Goal: Find specific page/section: Find specific page/section

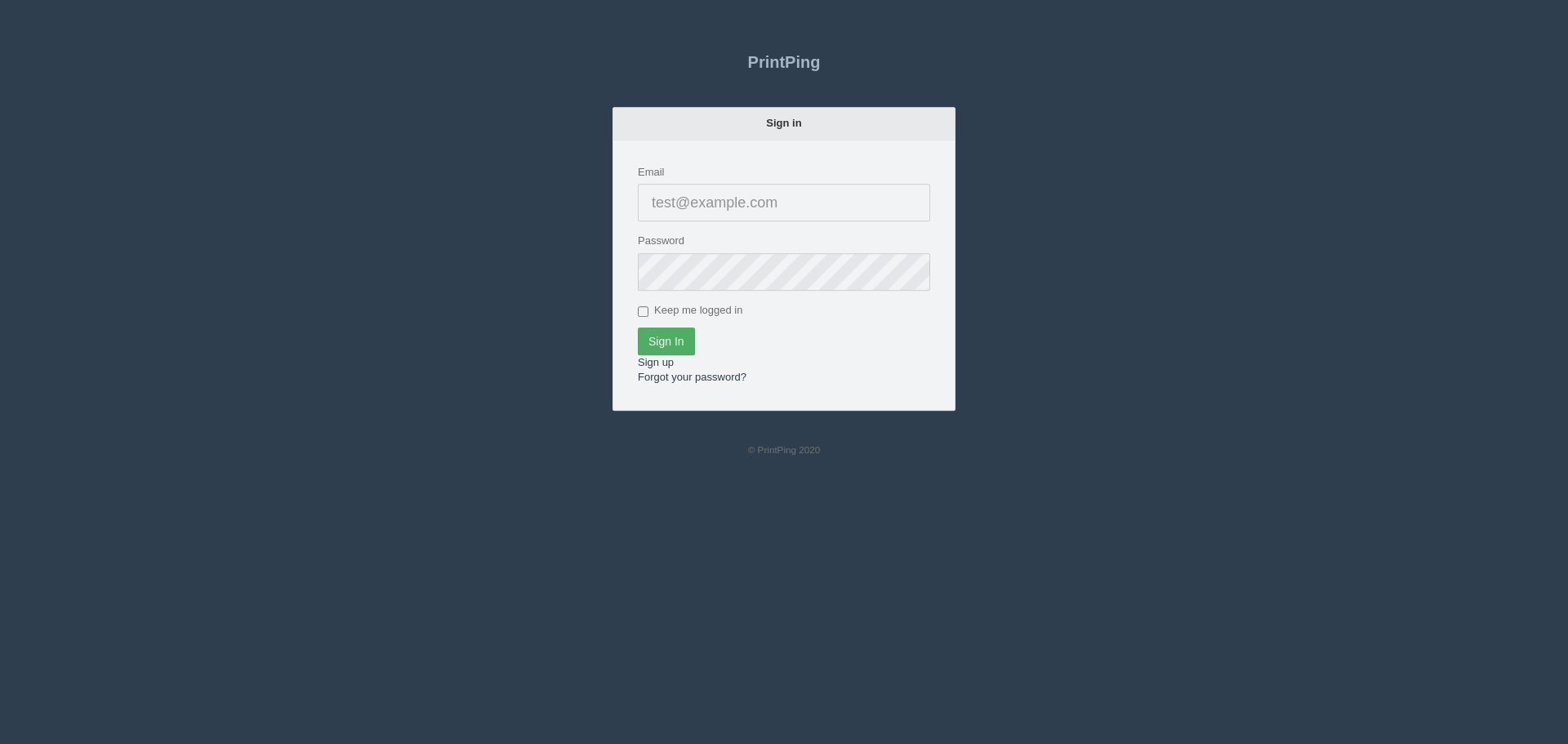
type input "[PERSON_NAME][EMAIL_ADDRESS][DOMAIN_NAME]"
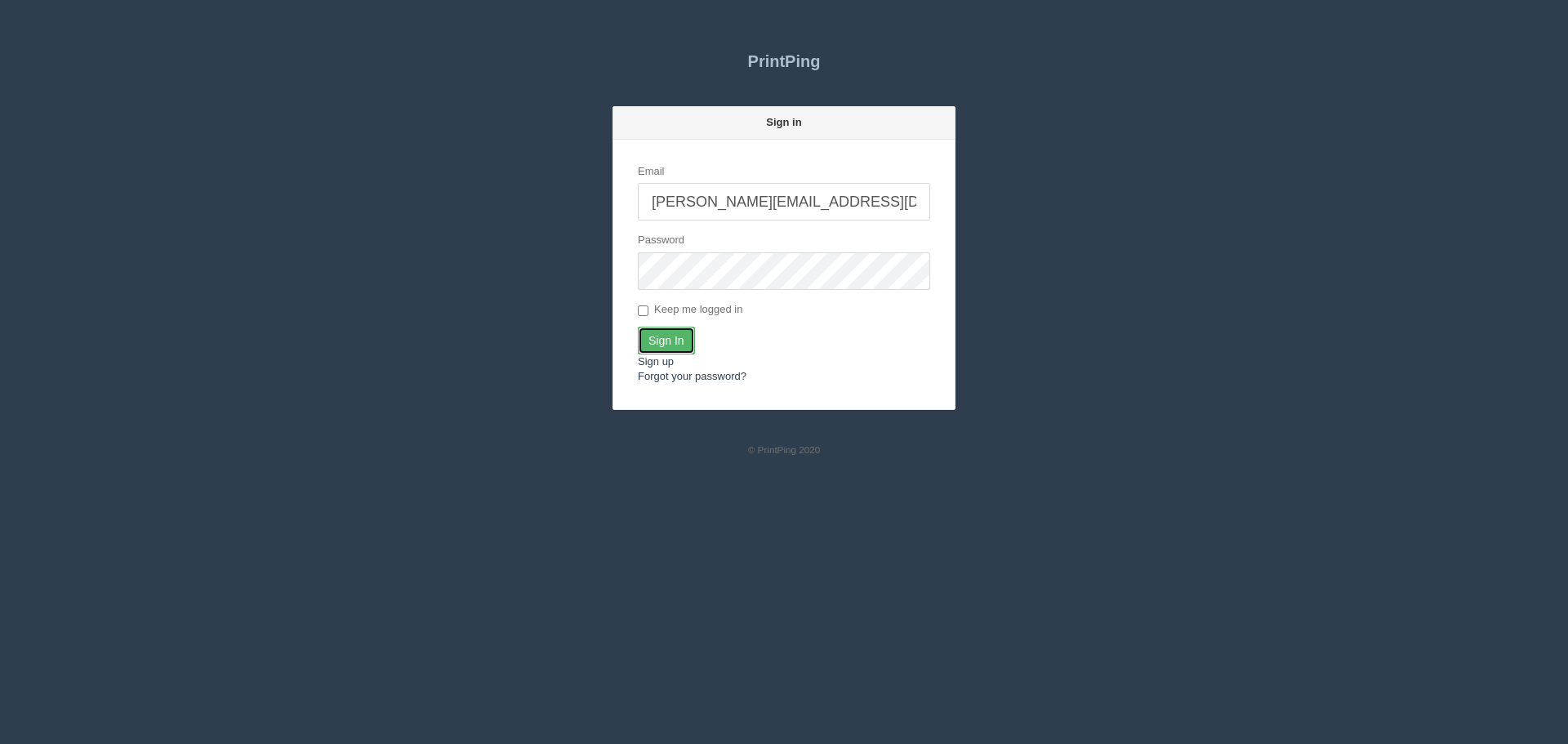
click at [671, 333] on input "Sign In" at bounding box center [666, 341] width 58 height 28
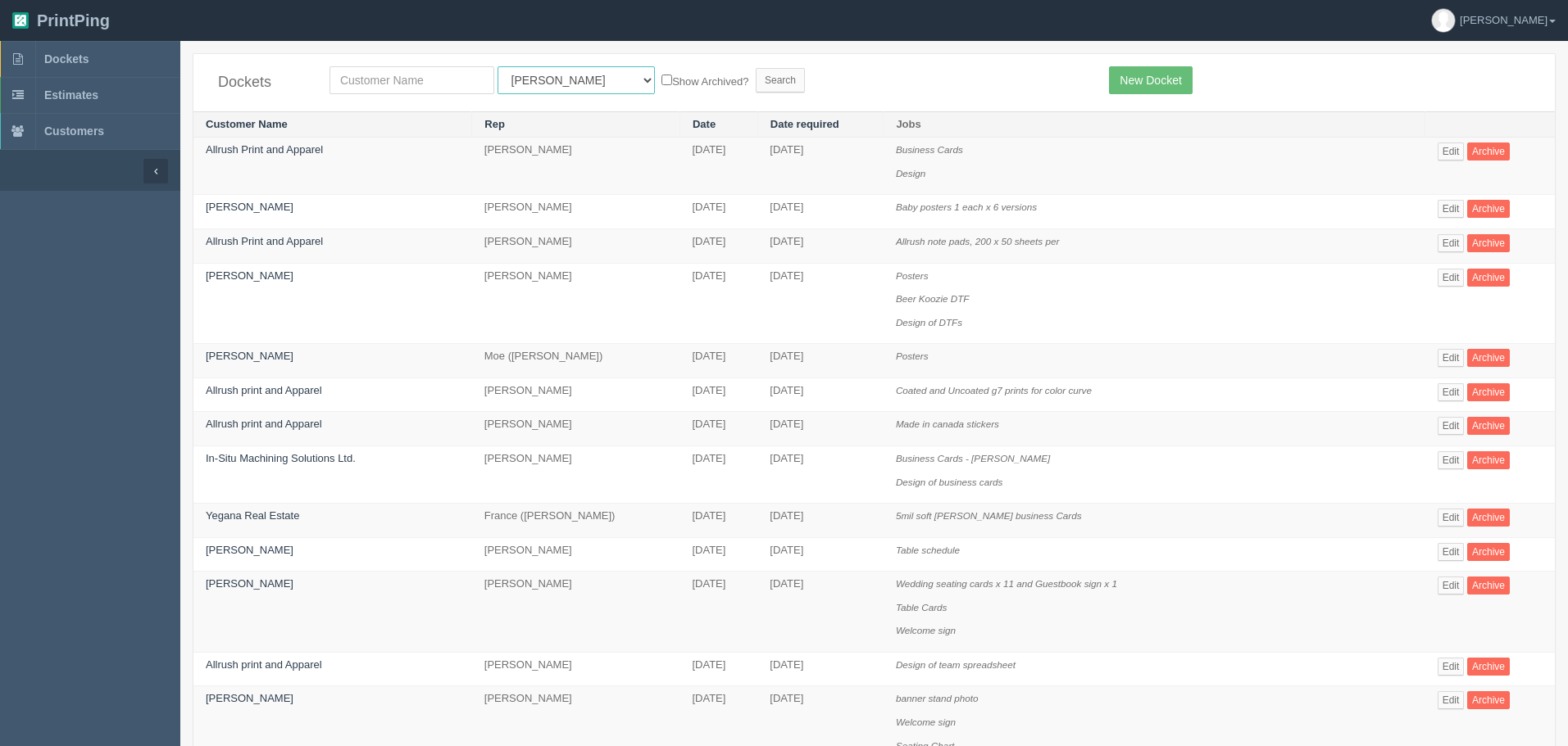
click at [558, 81] on select "All Users [PERSON_NAME] Test 1 [PERSON_NAME] [PERSON_NAME] [PERSON_NAME] France…" at bounding box center [576, 81] width 158 height 28
select select "1"
click at [497, 67] on select "All Users [PERSON_NAME] Test 1 [PERSON_NAME] [PERSON_NAME] [PERSON_NAME] France…" at bounding box center [576, 81] width 158 height 28
click at [432, 81] on input "text" at bounding box center [412, 81] width 165 height 28
type input "canadian const"
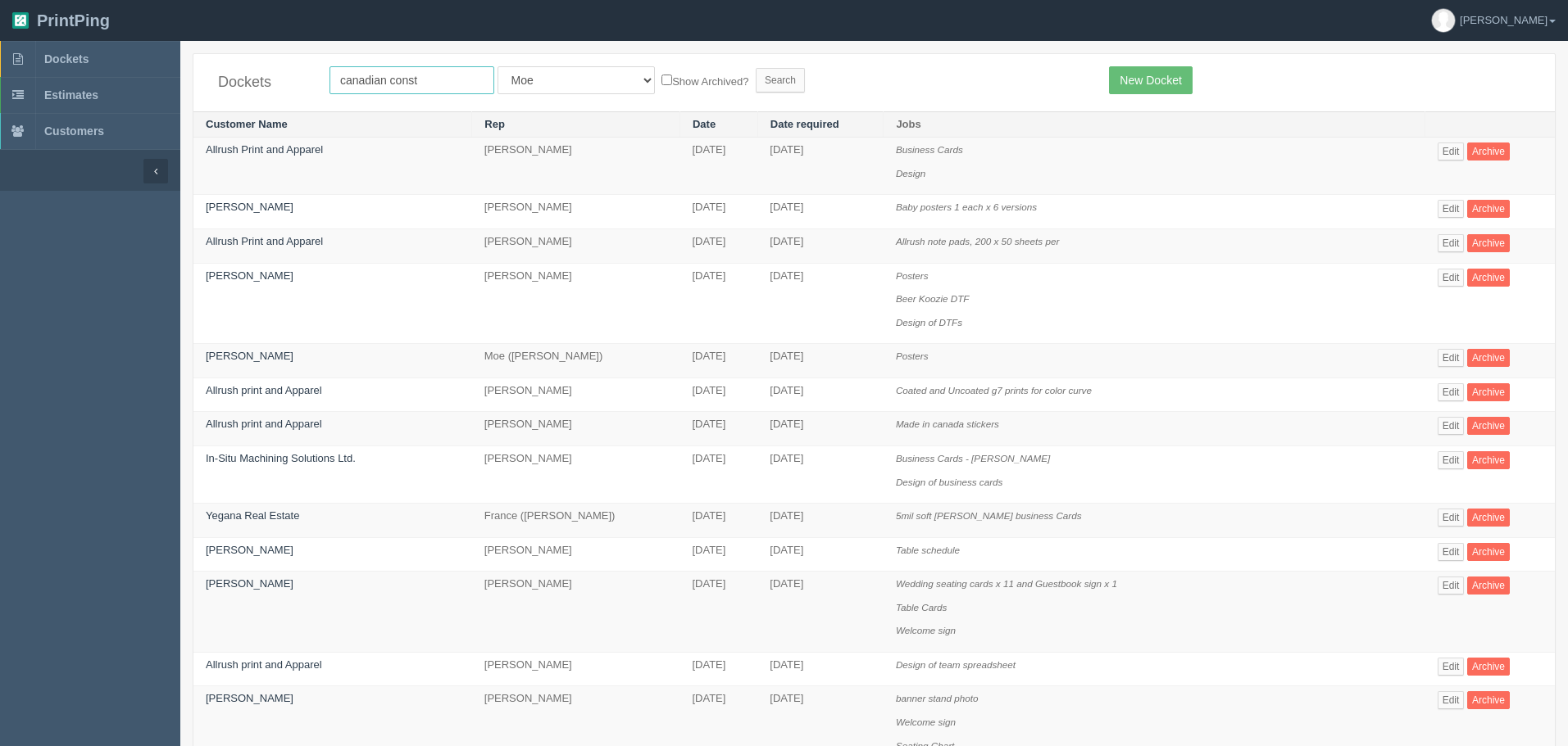
click at [756, 68] on input "Search" at bounding box center [780, 80] width 49 height 25
